Goal: Information Seeking & Learning: Learn about a topic

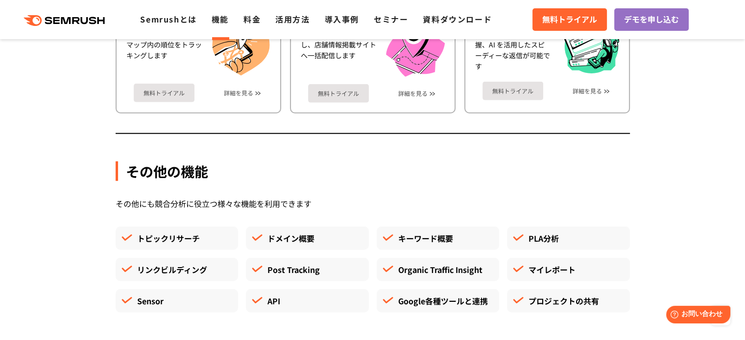
scroll to position [2645, 0]
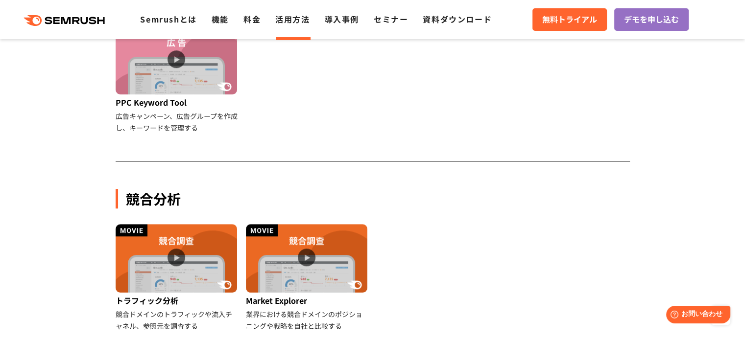
scroll to position [784, 0]
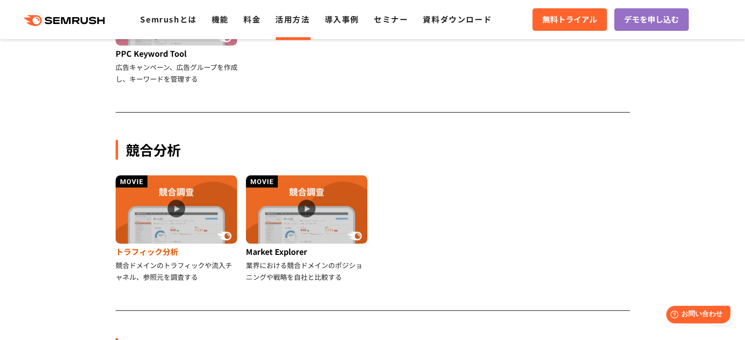
click at [179, 209] on img at bounding box center [176, 209] width 121 height 69
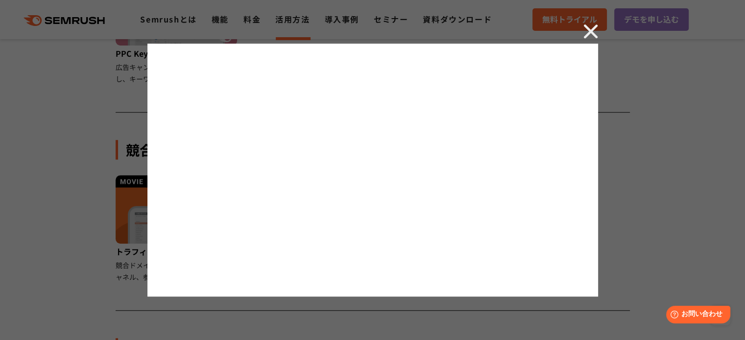
click at [638, 212] on div at bounding box center [372, 170] width 745 height 340
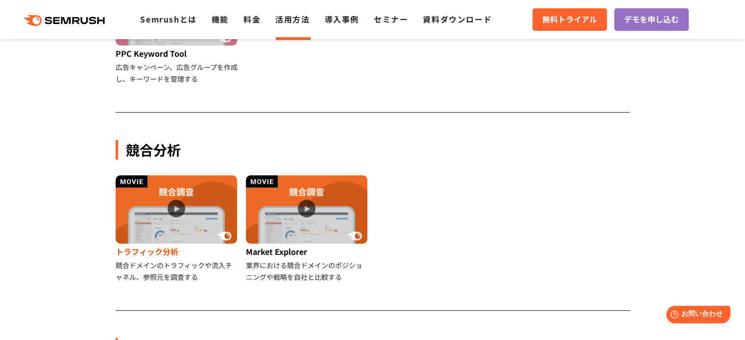
click at [166, 208] on img at bounding box center [176, 209] width 121 height 69
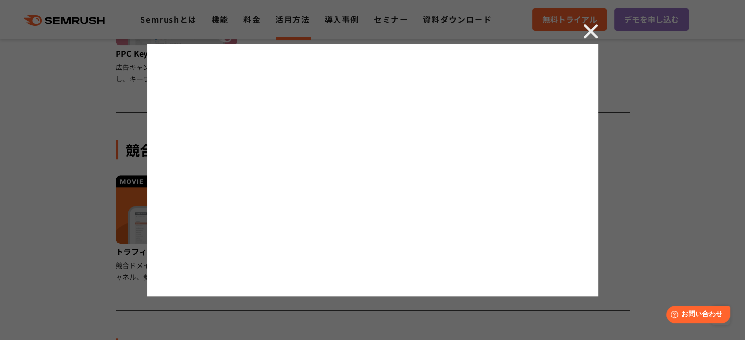
click at [660, 203] on div at bounding box center [372, 170] width 745 height 340
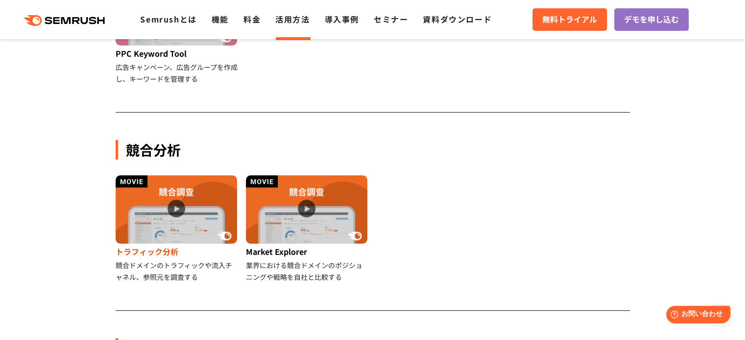
click at [180, 203] on img at bounding box center [176, 209] width 121 height 69
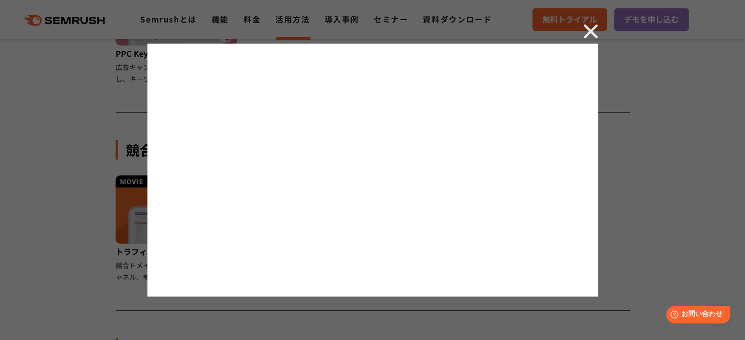
scroll to position [1082, 0]
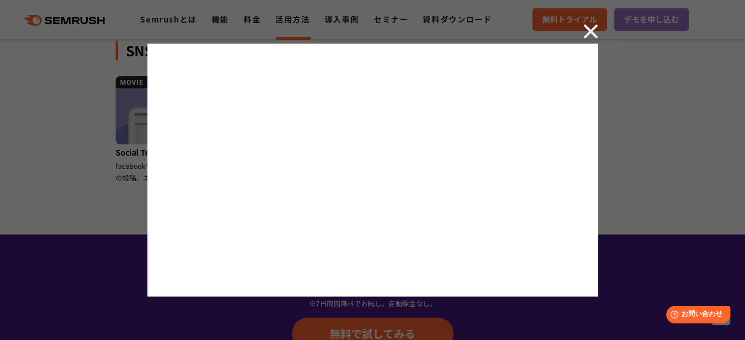
click at [588, 31] on img at bounding box center [590, 31] width 15 height 15
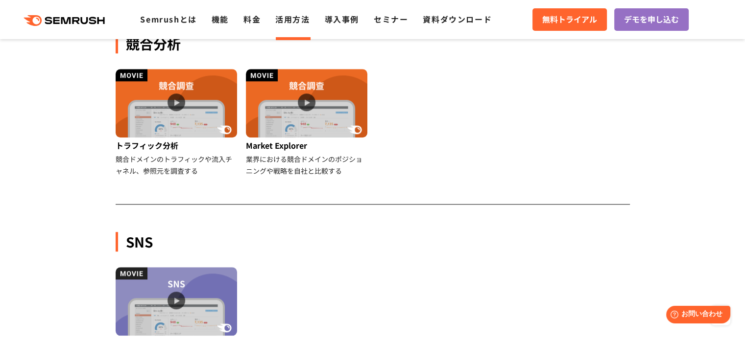
scroll to position [886, 0]
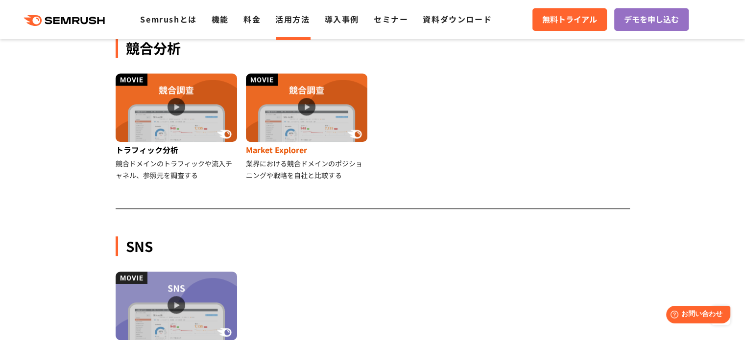
click at [322, 114] on img at bounding box center [306, 107] width 121 height 69
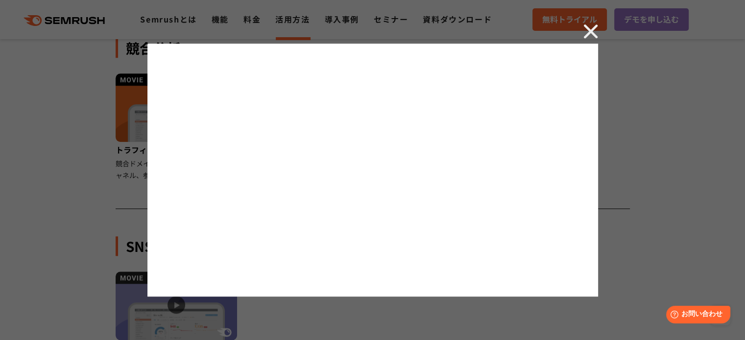
click at [588, 28] on img at bounding box center [590, 31] width 15 height 15
